Goal: Information Seeking & Learning: Check status

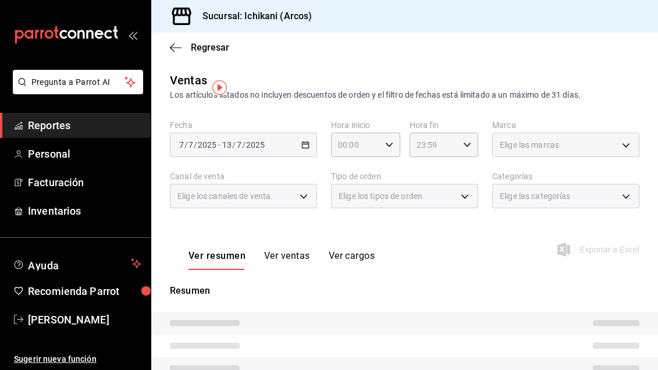
click at [59, 125] on span "Reportes" at bounding box center [85, 126] width 114 height 16
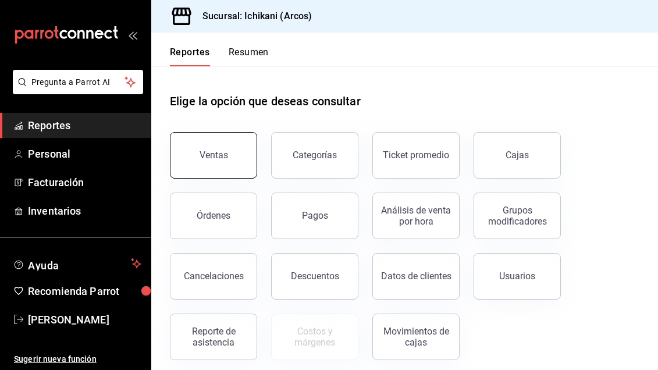
click at [200, 168] on button "Ventas" at bounding box center [213, 155] width 87 height 47
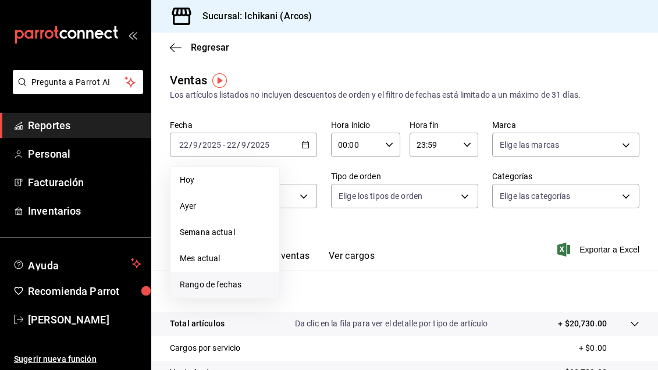
click at [239, 285] on span "Rango de fechas" at bounding box center [225, 285] width 90 height 12
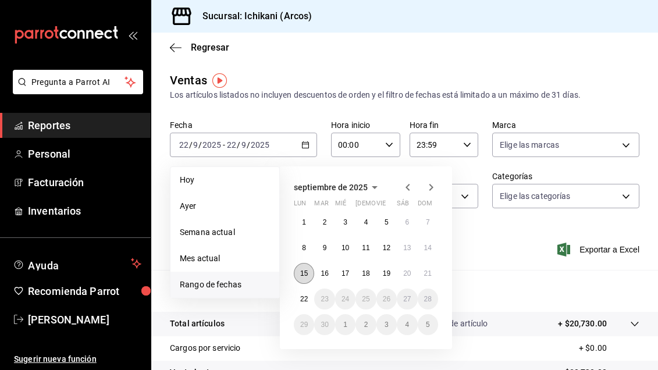
click at [303, 265] on button "15" at bounding box center [304, 273] width 20 height 21
click at [427, 253] on button "14" at bounding box center [428, 248] width 20 height 21
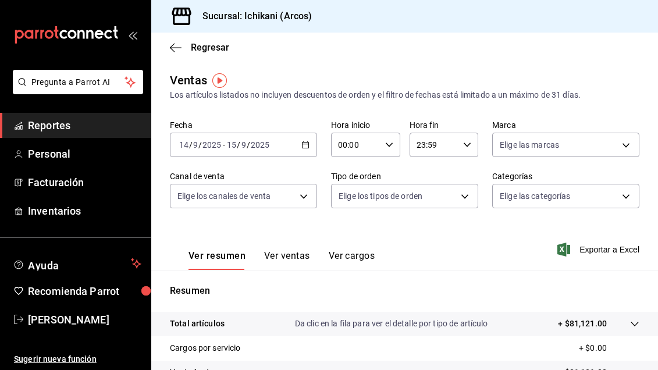
click at [303, 144] on icon "button" at bounding box center [306, 145] width 8 height 8
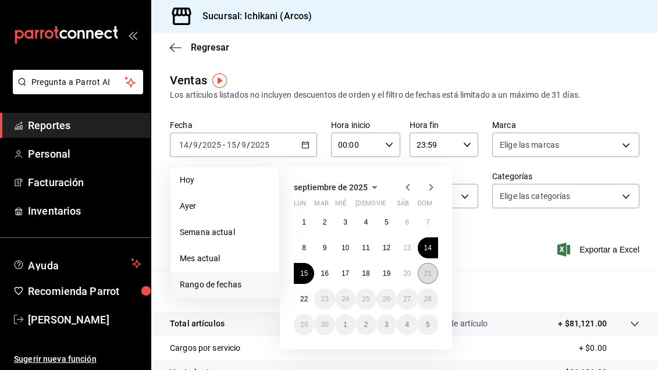
click at [428, 279] on button "21" at bounding box center [428, 273] width 20 height 21
click at [437, 253] on button "14" at bounding box center [428, 248] width 20 height 21
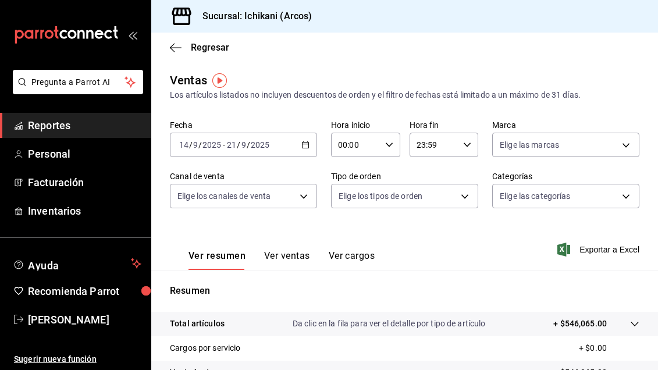
click at [287, 253] on button "Ver ventas" at bounding box center [287, 260] width 46 height 20
